Goal: Information Seeking & Learning: Find contact information

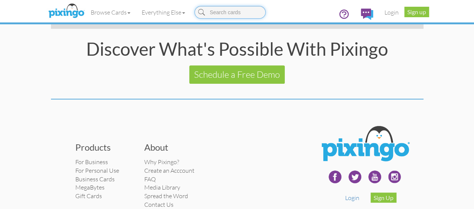
scroll to position [1549, 0]
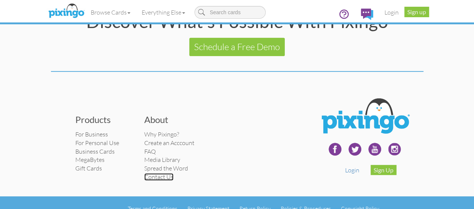
click at [144, 173] on link "Contact Us" at bounding box center [158, 176] width 29 height 7
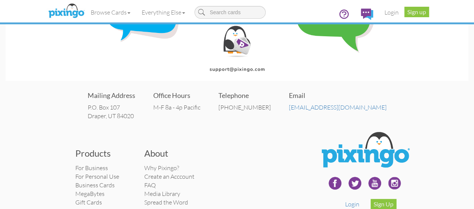
scroll to position [126, 0]
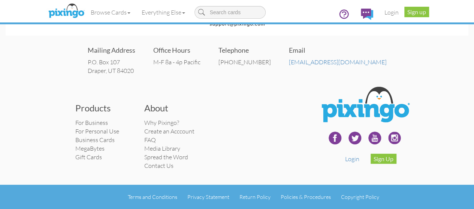
click at [135, 57] on div "Mailing Address P.O. [STREET_ADDRESS]" at bounding box center [112, 59] width 48 height 45
drag, startPoint x: 163, startPoint y: 71, endPoint x: 115, endPoint y: 63, distance: 49.4
click at [115, 63] on div "Mailing Address P.O. [STREET_ADDRESS] Office Hours M-F 8a - 4p Pacific Telephon…" at bounding box center [237, 59] width 462 height 45
click at [135, 59] on address "P.O. [STREET_ADDRESS]" at bounding box center [112, 66] width 48 height 17
click at [135, 64] on address "P.O. [STREET_ADDRESS]" at bounding box center [112, 66] width 48 height 17
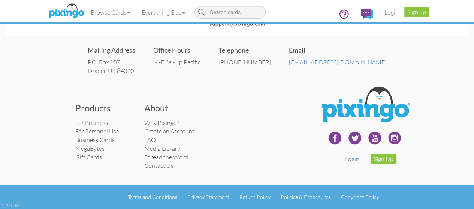
drag, startPoint x: 165, startPoint y: 72, endPoint x: 113, endPoint y: 64, distance: 52.7
click at [113, 64] on div "Mailing Address P.O. [STREET_ADDRESS] Office Hours M-F 8a - 4p Pacific Telephon…" at bounding box center [237, 59] width 462 height 45
copy address "P.O. [STREET_ADDRESS]"
click at [170, 74] on div "Mailing Address P.O. [STREET_ADDRESS] Office Hours M-F 8a - 4p Pacific Telephon…" at bounding box center [237, 59] width 462 height 45
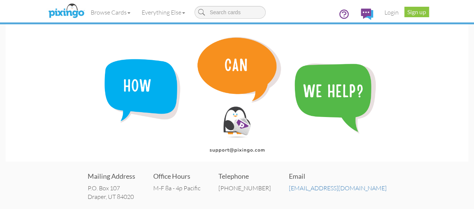
scroll to position [0, 0]
click at [46, 12] on img at bounding box center [66, 11] width 40 height 19
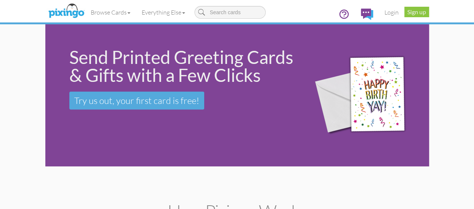
drag, startPoint x: 235, startPoint y: 21, endPoint x: 234, endPoint y: 25, distance: 4.3
click at [235, 21] on div "Browse Cards Business Accounting Automotive Chiropractor Customer Dental Financ…" at bounding box center [237, 15] width 372 height 30
click at [127, 13] on span at bounding box center [128, 12] width 3 height 1
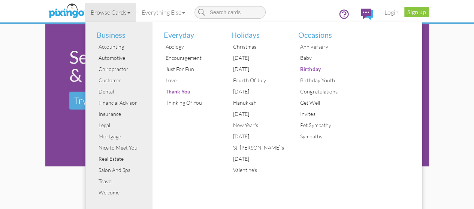
click at [85, 13] on link "Browse Cards" at bounding box center [110, 12] width 51 height 19
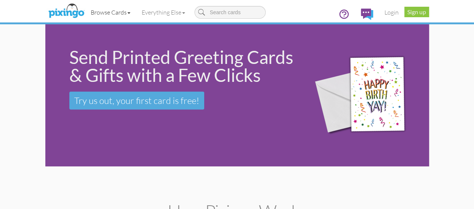
click at [85, 13] on link "Browse Cards" at bounding box center [110, 12] width 51 height 19
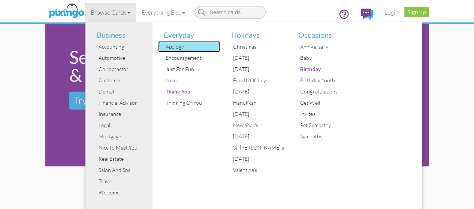
click at [164, 47] on div "Apology" at bounding box center [192, 46] width 56 height 11
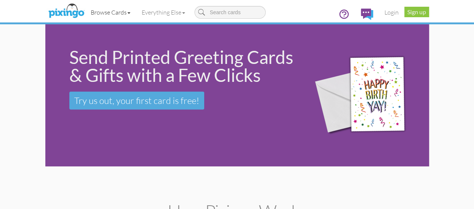
click at [85, 12] on link "Browse Cards" at bounding box center [110, 12] width 51 height 19
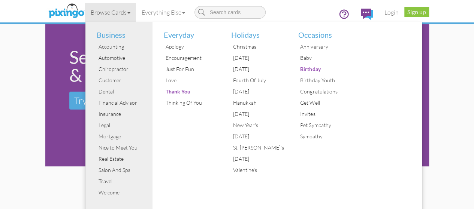
click at [85, 12] on link "Browse Cards" at bounding box center [110, 12] width 51 height 19
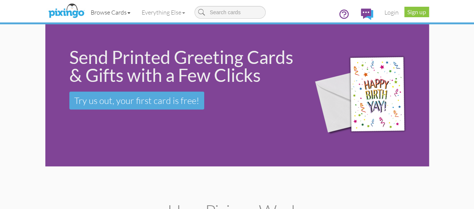
click at [85, 12] on link "Browse Cards" at bounding box center [110, 12] width 51 height 19
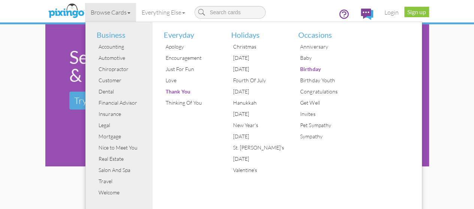
click at [45, 135] on div "Send Printed Greeting Cards & Gifts with a Few Clicks Try us out, your first ca…" at bounding box center [236, 95] width 383 height 142
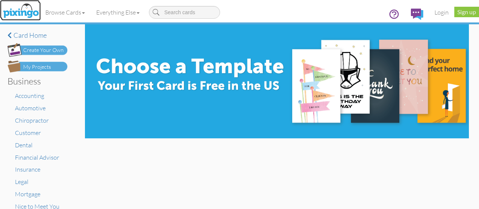
click at [32, 17] on img at bounding box center [21, 11] width 40 height 19
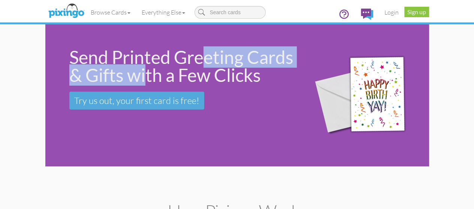
drag, startPoint x: 67, startPoint y: 56, endPoint x: 246, endPoint y: 58, distance: 178.2
click at [246, 58] on div "Send Printed Greeting Cards & Gifts with a Few Clicks" at bounding box center [182, 66] width 226 height 36
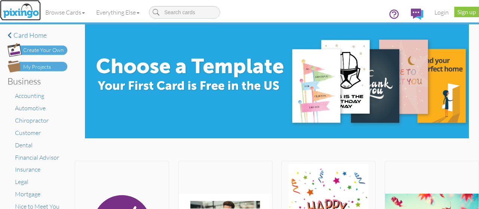
click at [23, 12] on img at bounding box center [21, 11] width 40 height 19
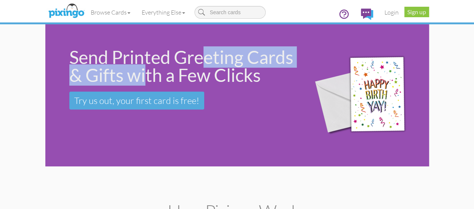
copy div "Printed Greeting Cards"
drag, startPoint x: 68, startPoint y: 55, endPoint x: 246, endPoint y: 60, distance: 178.3
click at [246, 60] on div "Send Printed Greeting Cards & Gifts with a Few Clicks" at bounding box center [182, 66] width 226 height 36
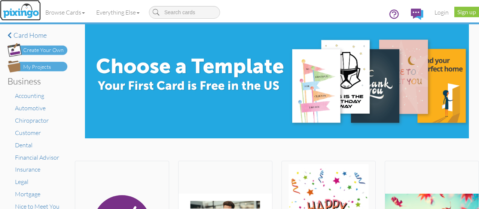
click at [33, 11] on img at bounding box center [21, 11] width 40 height 19
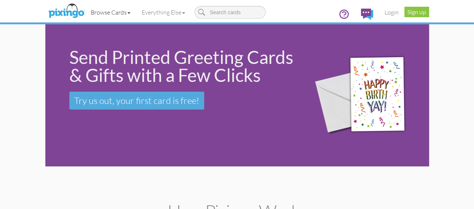
click at [85, 11] on link "Browse Cards" at bounding box center [110, 12] width 51 height 19
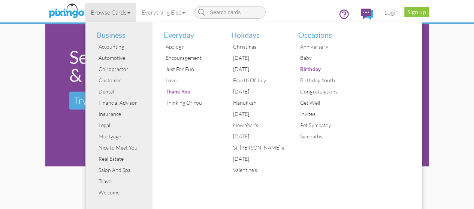
click at [85, 12] on link "Browse Cards" at bounding box center [110, 12] width 51 height 19
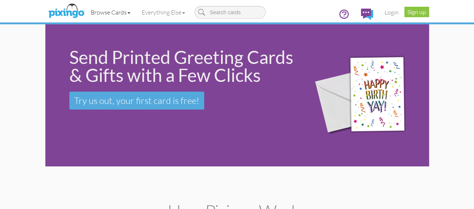
click at [85, 12] on link "Browse Cards" at bounding box center [110, 12] width 51 height 19
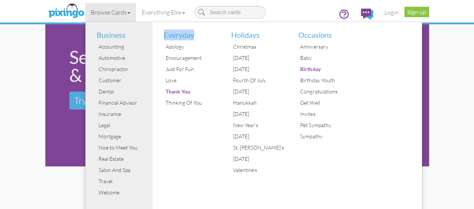
drag, startPoint x: 151, startPoint y: 33, endPoint x: 120, endPoint y: 35, distance: 30.7
click at [158, 35] on li "Everyday" at bounding box center [189, 31] width 62 height 19
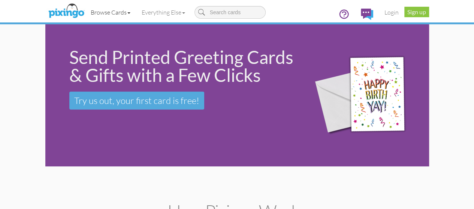
click at [85, 10] on link "Browse Cards" at bounding box center [110, 12] width 51 height 19
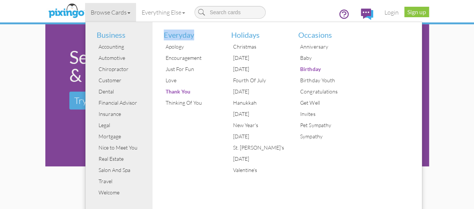
click at [85, 10] on link "Browse Cards" at bounding box center [110, 12] width 51 height 19
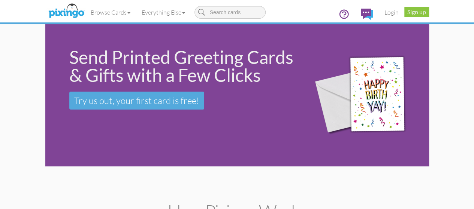
click at [240, 3] on div "Browse Cards Business Accounting Automotive Chiropractor Customer Dental Financ…" at bounding box center [237, 15] width 372 height 30
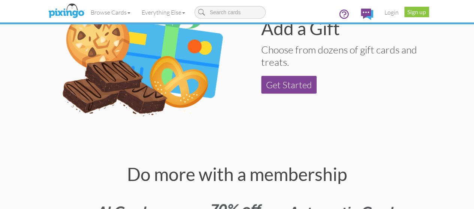
scroll to position [824, 0]
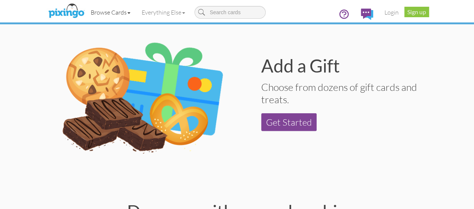
click at [127, 12] on span at bounding box center [128, 12] width 3 height 1
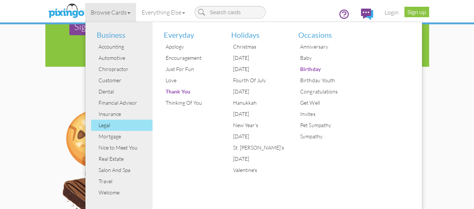
scroll to position [749, 0]
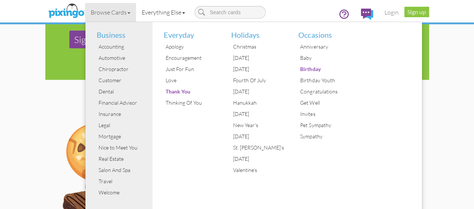
click at [182, 12] on span at bounding box center [183, 12] width 3 height 1
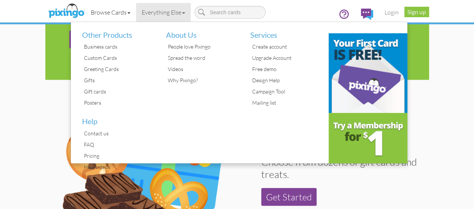
click at [85, 13] on link "Browse Cards" at bounding box center [110, 12] width 51 height 19
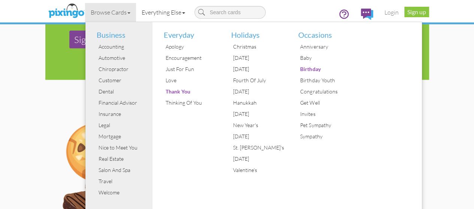
click at [136, 16] on link "Everything Else" at bounding box center [163, 12] width 55 height 19
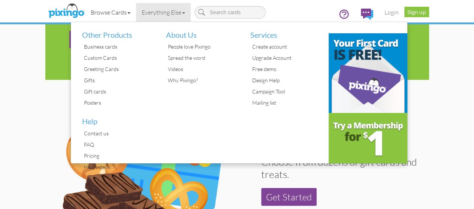
click at [85, 13] on link "Browse Cards" at bounding box center [110, 12] width 51 height 19
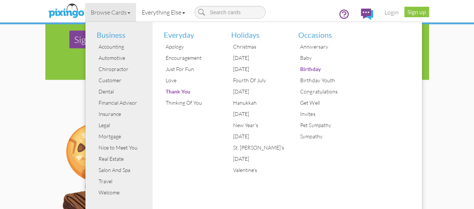
click at [136, 15] on link "Everything Else" at bounding box center [163, 12] width 55 height 19
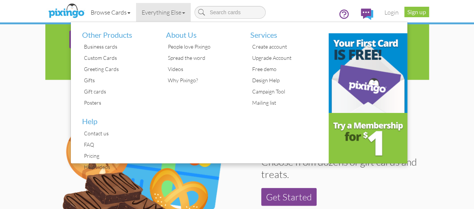
click at [85, 13] on link "Browse Cards" at bounding box center [110, 12] width 51 height 19
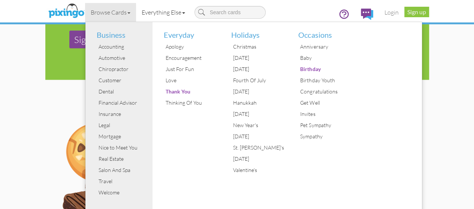
click at [136, 14] on link "Everything Else" at bounding box center [163, 12] width 55 height 19
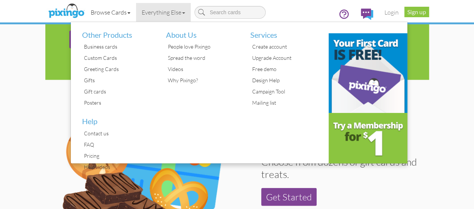
click at [85, 13] on link "Browse Cards" at bounding box center [110, 12] width 51 height 19
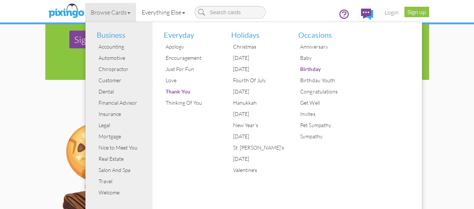
click at [136, 13] on link "Everything Else" at bounding box center [163, 12] width 55 height 19
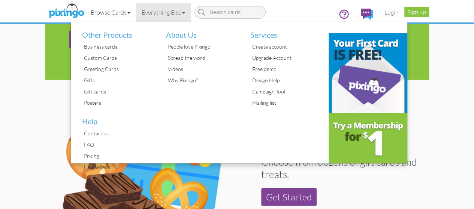
click at [85, 15] on link "Browse Cards" at bounding box center [110, 12] width 51 height 19
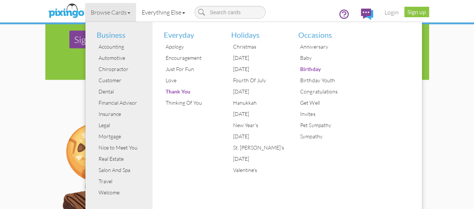
click at [136, 15] on link "Everything Else" at bounding box center [163, 12] width 55 height 19
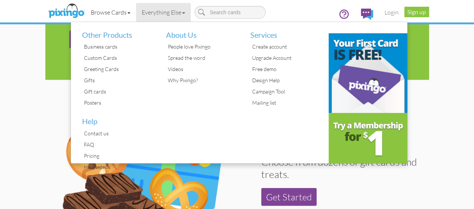
click at [85, 14] on link "Browse Cards" at bounding box center [110, 12] width 51 height 19
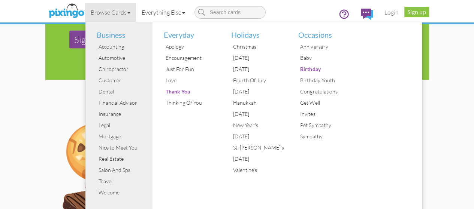
click at [136, 15] on link "Everything Else" at bounding box center [163, 12] width 55 height 19
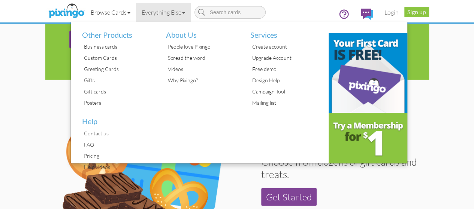
click at [85, 14] on link "Browse Cards" at bounding box center [110, 12] width 51 height 19
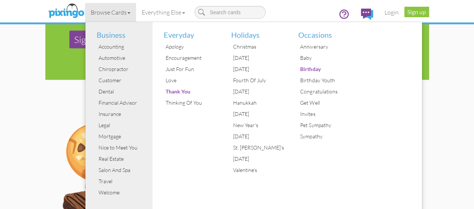
click at [255, 13] on div "Browse Cards Business Accounting Automotive Chiropractor Customer Dental Financ…" at bounding box center [237, 15] width 372 height 30
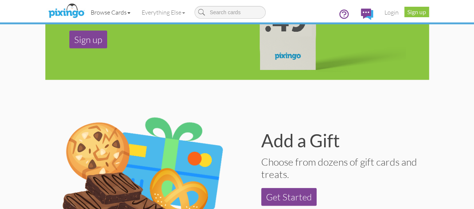
click at [86, 13] on link "Browse Cards" at bounding box center [110, 12] width 51 height 19
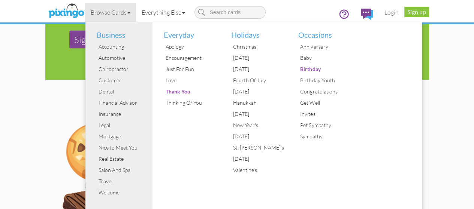
click at [136, 16] on link "Everything Else" at bounding box center [163, 12] width 55 height 19
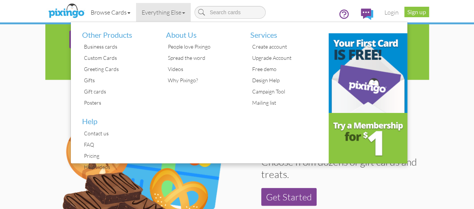
click at [85, 12] on link "Browse Cards" at bounding box center [110, 12] width 51 height 19
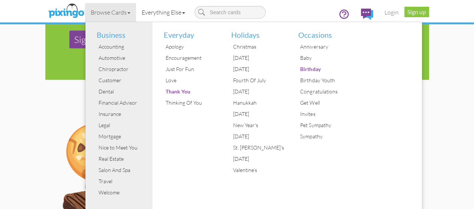
click at [136, 12] on link "Everything Else" at bounding box center [163, 12] width 55 height 19
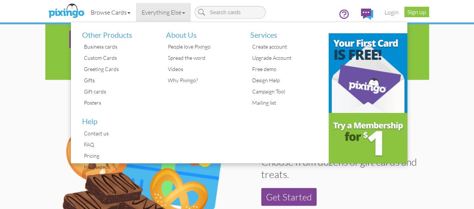
click at [85, 21] on link "Browse Cards" at bounding box center [110, 12] width 51 height 19
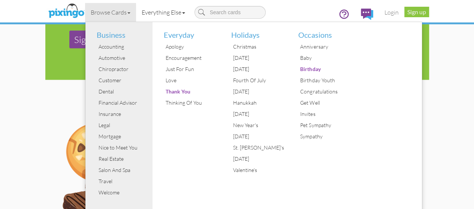
click at [136, 5] on link "Everything Else" at bounding box center [163, 12] width 55 height 19
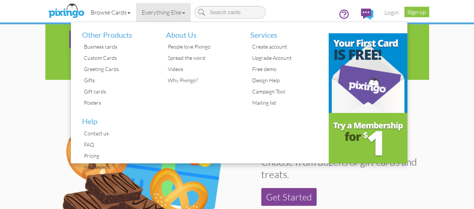
click at [85, 5] on link "Browse Cards" at bounding box center [110, 12] width 51 height 19
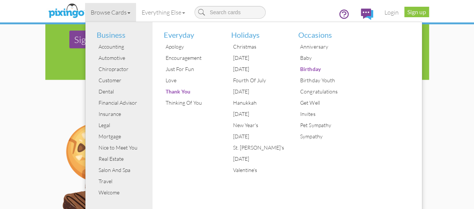
click at [285, 7] on div "Browse Cards Business Accounting Automotive Chiropractor Customer Dental Financ…" at bounding box center [237, 15] width 372 height 30
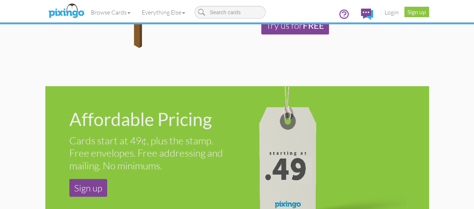
scroll to position [599, 0]
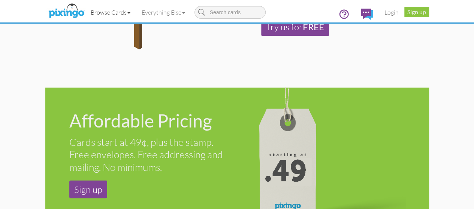
click at [127, 12] on span at bounding box center [128, 12] width 3 height 1
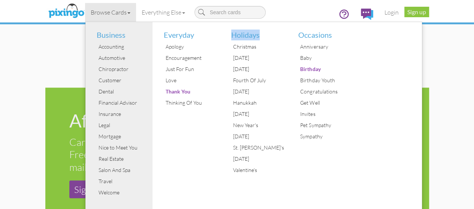
drag, startPoint x: 217, startPoint y: 34, endPoint x: 183, endPoint y: 34, distance: 34.1
click at [225, 34] on li "Holidays" at bounding box center [256, 31] width 62 height 19
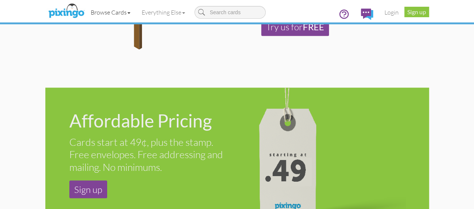
click at [85, 14] on link "Browse Cards" at bounding box center [110, 12] width 51 height 19
